Goal: Transaction & Acquisition: Subscribe to service/newsletter

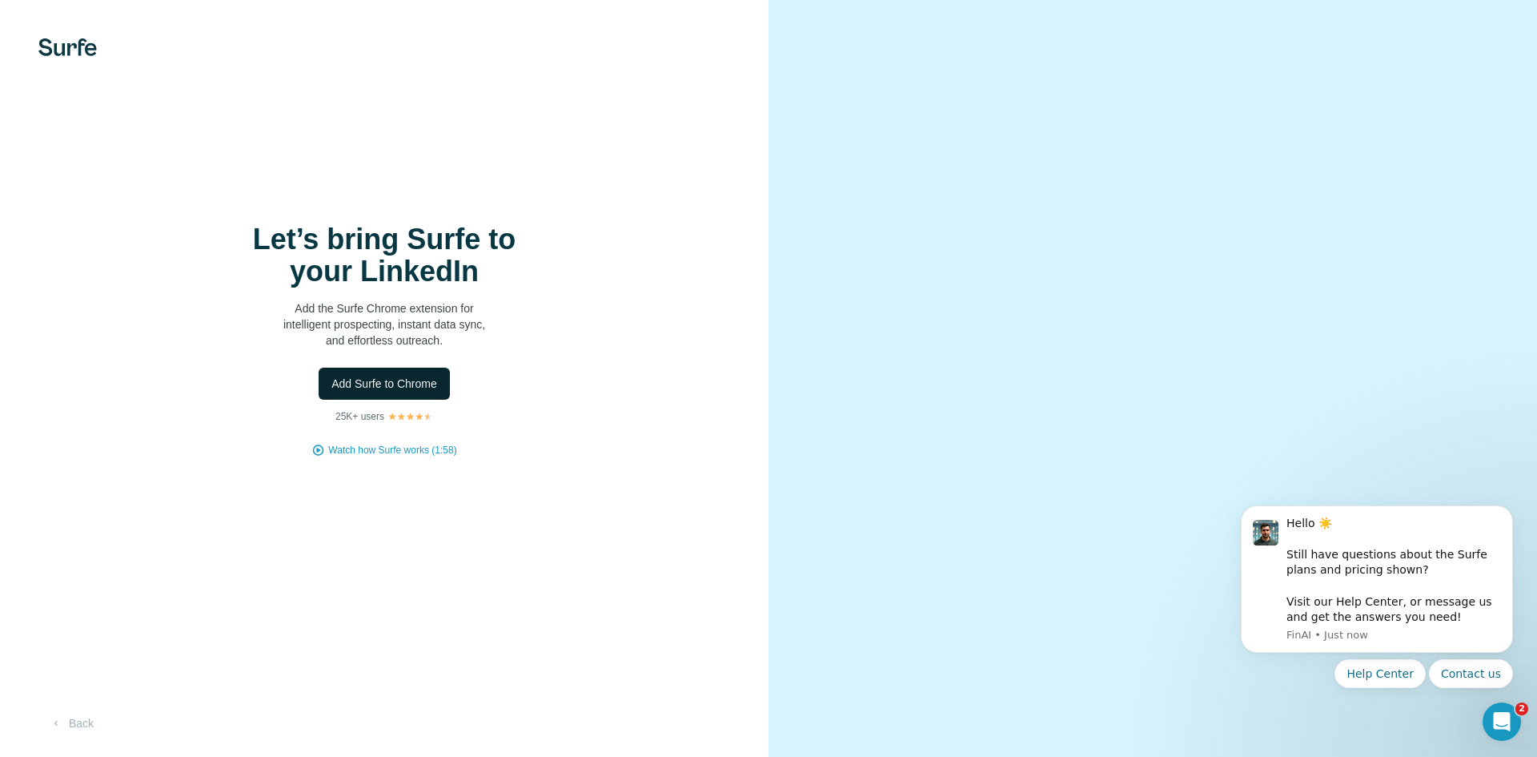
click at [412, 379] on span "Add Surfe to Chrome" at bounding box center [384, 384] width 106 height 16
click at [408, 379] on span "Add Surfe to Chrome" at bounding box center [384, 384] width 106 height 16
click at [392, 384] on span "Add Surfe to Chrome" at bounding box center [384, 384] width 106 height 16
